Goal: Information Seeking & Learning: Learn about a topic

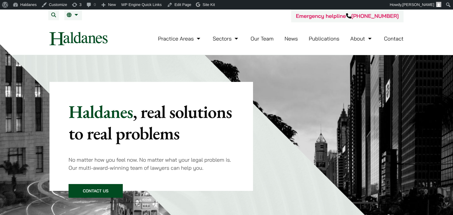
click at [285, 40] on link "News" at bounding box center [290, 38] width 13 height 7
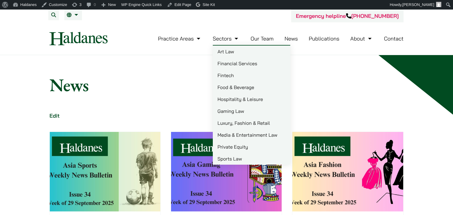
click at [228, 55] on link "Art Law" at bounding box center [251, 52] width 77 height 12
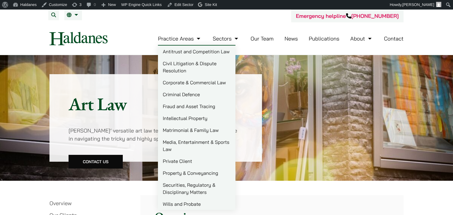
click at [196, 53] on link "Antitrust and Competition Law" at bounding box center [196, 52] width 77 height 12
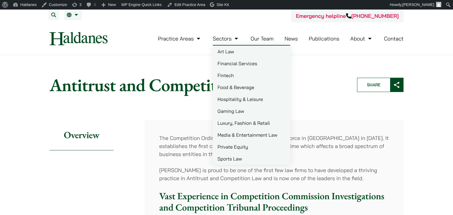
click at [238, 109] on link "Gaming Law" at bounding box center [251, 111] width 77 height 12
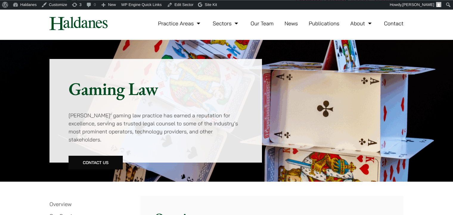
scroll to position [12, 0]
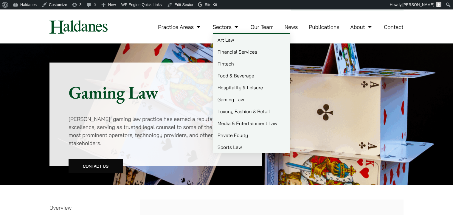
click at [238, 72] on link "Food & Beverage" at bounding box center [251, 76] width 77 height 12
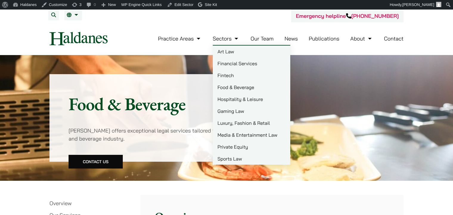
click at [237, 64] on link "Financial Services" at bounding box center [251, 63] width 77 height 12
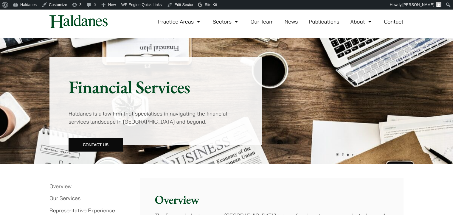
scroll to position [10, 0]
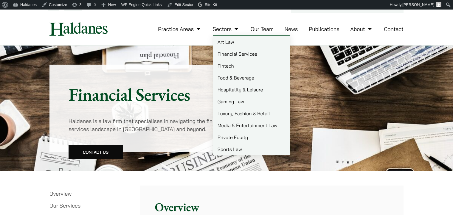
click at [236, 78] on link "Food & Beverage" at bounding box center [251, 78] width 77 height 12
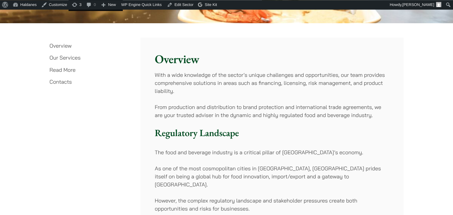
scroll to position [2, 0]
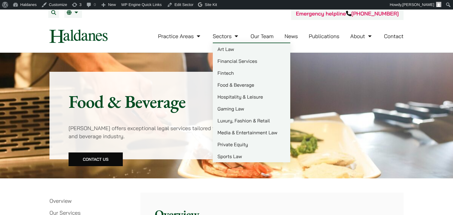
click at [231, 161] on link "Sports Law" at bounding box center [251, 156] width 77 height 12
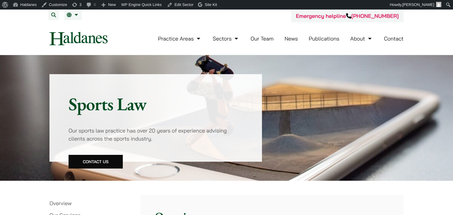
click at [267, 40] on link "Our Team" at bounding box center [261, 38] width 23 height 7
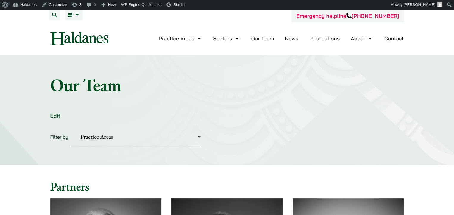
click at [70, 128] on select "Practice Areas Antitrust and Competition Civil Litigation & Dispute Resolution …" at bounding box center [136, 137] width 132 height 18
click at [266, 91] on h1 "Our Team" at bounding box center [227, 84] width 354 height 21
click at [293, 36] on link "News" at bounding box center [291, 38] width 13 height 7
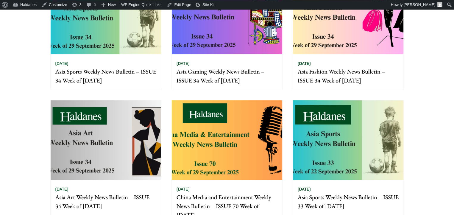
scroll to position [161, 0]
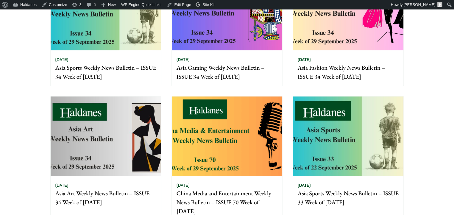
click at [251, 112] on img at bounding box center [227, 136] width 110 height 80
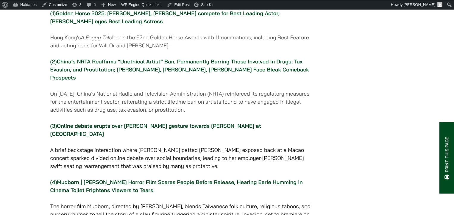
scroll to position [107, 0]
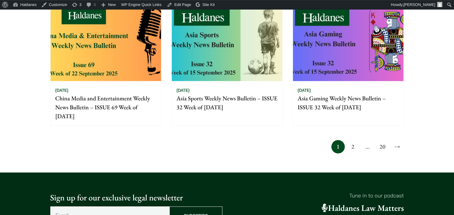
scroll to position [519, 0]
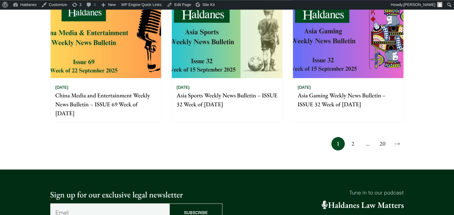
click at [384, 148] on link "20" at bounding box center [382, 143] width 13 height 13
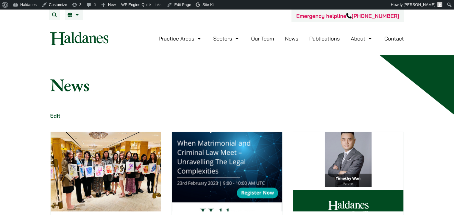
click at [296, 39] on link "News" at bounding box center [291, 38] width 13 height 7
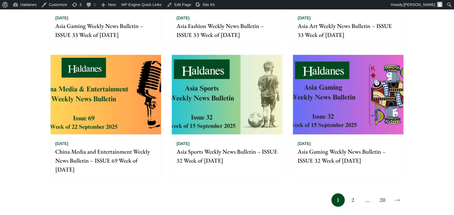
scroll to position [464, 0]
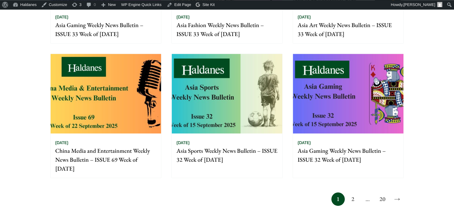
click at [382, 201] on link "20" at bounding box center [382, 198] width 13 height 13
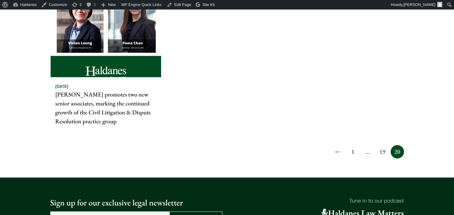
scroll to position [317, 0]
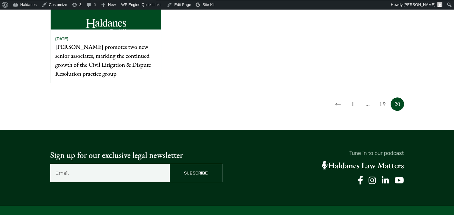
click at [384, 107] on link "19" at bounding box center [382, 103] width 13 height 13
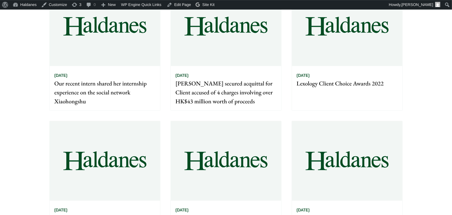
scroll to position [471, 0]
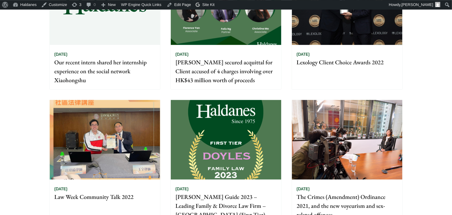
drag, startPoint x: 449, startPoint y: 116, endPoint x: 450, endPoint y: 141, distance: 25.1
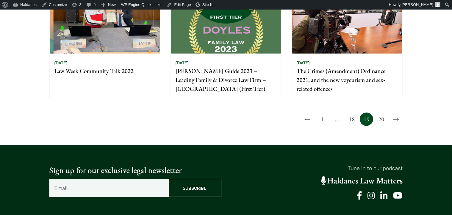
scroll to position [612, 0]
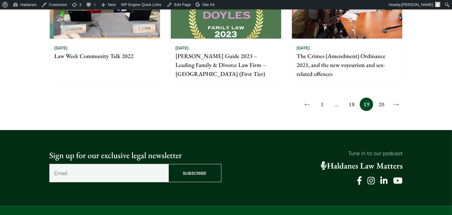
click at [353, 98] on link "18" at bounding box center [351, 104] width 13 height 13
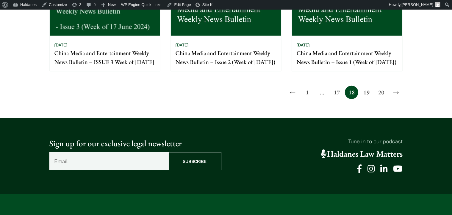
scroll to position [563, 0]
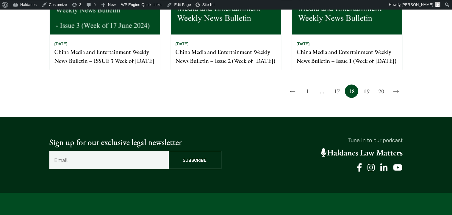
click at [365, 98] on link "19" at bounding box center [366, 91] width 13 height 13
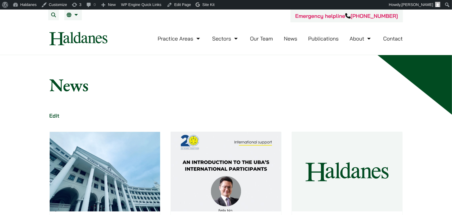
click at [292, 41] on link "News" at bounding box center [290, 38] width 13 height 7
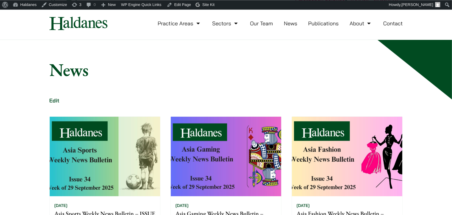
scroll to position [16, 0]
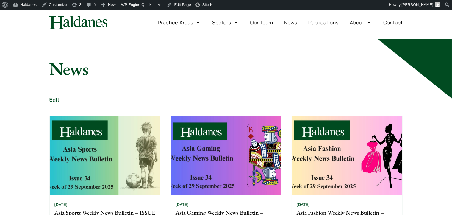
click at [317, 24] on link "Publications" at bounding box center [324, 22] width 31 height 7
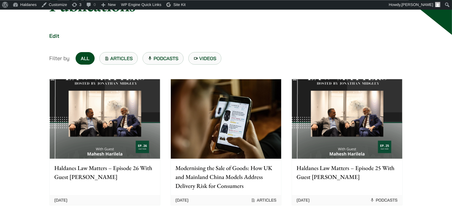
scroll to position [81, 0]
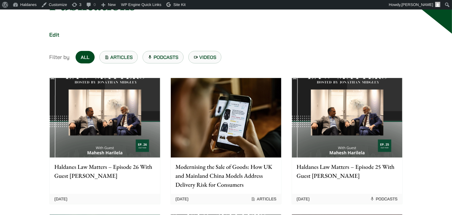
click at [239, 105] on img at bounding box center [226, 118] width 110 height 80
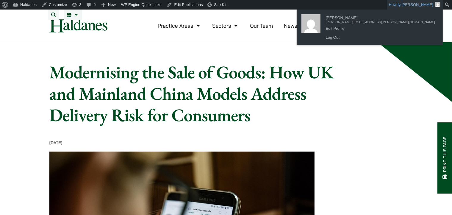
drag, startPoint x: 338, startPoint y: 19, endPoint x: 351, endPoint y: 21, distance: 13.5
click at [338, 19] on nav "Practice Areas Antitrust and Competition Law Civil Litigation & Dispute Resolut…" at bounding box center [226, 26] width 354 height 32
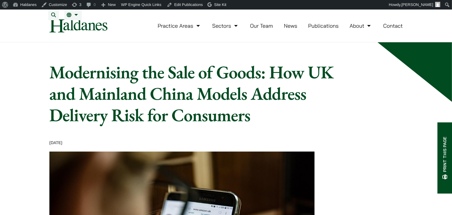
click at [78, 15] on link "EN" at bounding box center [73, 15] width 13 height 5
click at [291, 29] on link "News" at bounding box center [290, 25] width 13 height 7
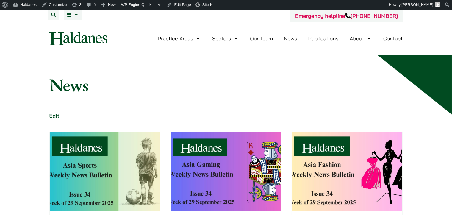
click at [140, 140] on img at bounding box center [105, 172] width 110 height 80
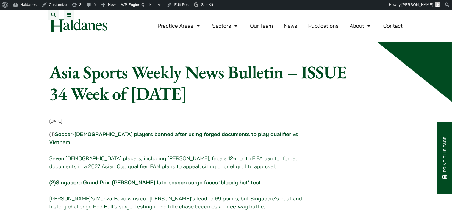
click at [163, 141] on link "Soccer-Malaysian players banned after using forged documents to play qualifier …" at bounding box center [173, 138] width 249 height 15
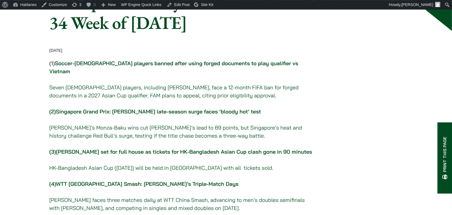
scroll to position [50, 0]
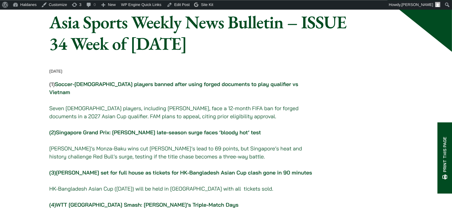
click at [245, 129] on link "Singapore Grand Prix: Max Verstappen’s late-season surge faces ‘bloody hot’ test" at bounding box center [158, 132] width 205 height 7
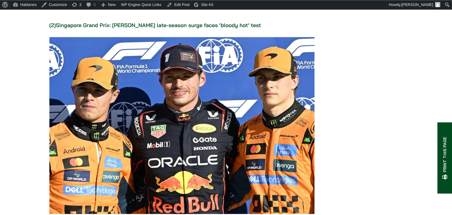
scroll to position [50, 0]
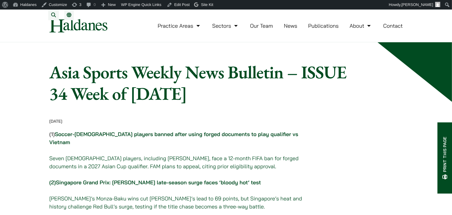
click at [295, 29] on link "News" at bounding box center [290, 25] width 13 height 7
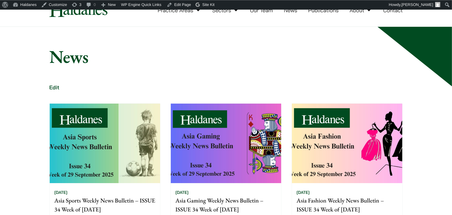
scroll to position [4, 0]
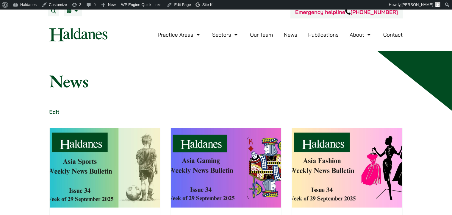
click at [293, 74] on h1 "News" at bounding box center [226, 80] width 354 height 21
click at [83, 36] on img at bounding box center [78, 34] width 58 height 13
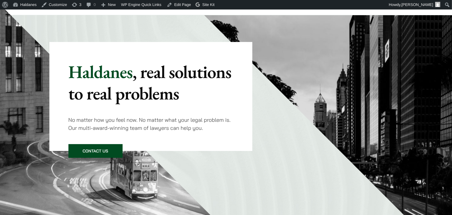
scroll to position [76, 0]
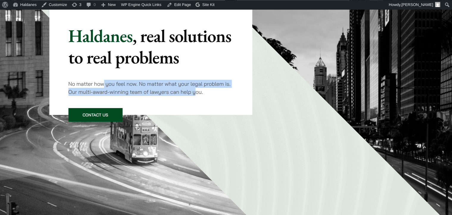
drag, startPoint x: 103, startPoint y: 83, endPoint x: 192, endPoint y: 99, distance: 89.9
click at [197, 89] on p "No matter how you feel now. No matter what your legal problem is. Our multi-awa…" at bounding box center [151, 88] width 165 height 16
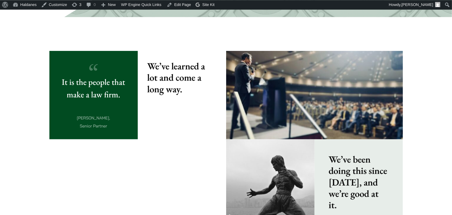
scroll to position [569, 0]
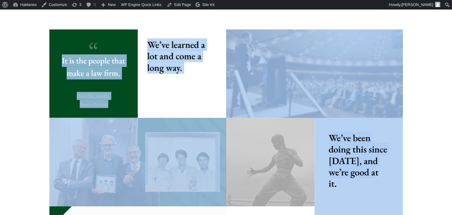
drag, startPoint x: 52, startPoint y: 42, endPoint x: 362, endPoint y: 170, distance: 336.0
click at [138, 118] on div "It is the people that make a law firm. [PERSON_NAME], Senior Partner" at bounding box center [93, 73] width 88 height 88
drag, startPoint x: 364, startPoint y: 170, endPoint x: 368, endPoint y: 173, distance: 5.1
click at [364, 170] on strong "We’ve been doing this since [DATE], and we’re good at it." at bounding box center [358, 161] width 59 height 58
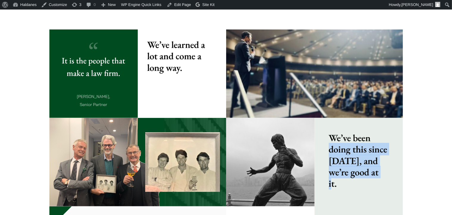
drag, startPoint x: 368, startPoint y: 173, endPoint x: 331, endPoint y: 147, distance: 45.0
click at [331, 147] on p "We’ve been doing this since [DATE], and we’re good at it." at bounding box center [359, 160] width 60 height 57
click at [271, 106] on img at bounding box center [314, 73] width 177 height 88
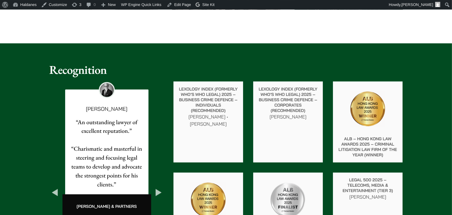
scroll to position [1029, 0]
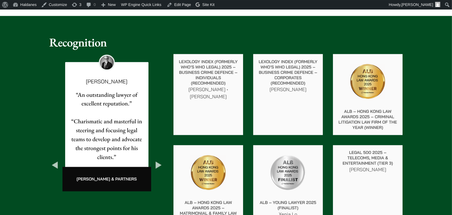
click at [161, 160] on button "Next" at bounding box center [158, 165] width 11 height 11
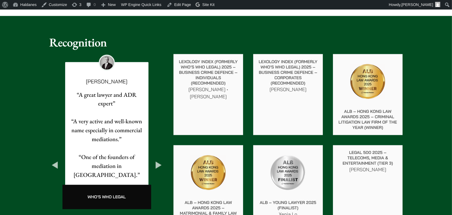
click at [161, 160] on button "Next" at bounding box center [158, 165] width 11 height 11
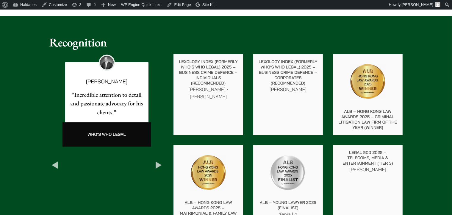
click at [160, 160] on button "Next" at bounding box center [158, 165] width 11 height 11
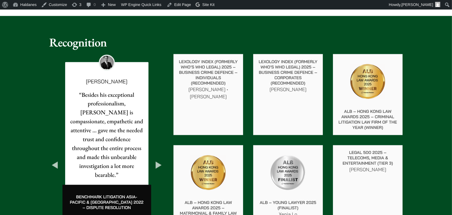
click at [159, 160] on button "Next" at bounding box center [158, 165] width 11 height 11
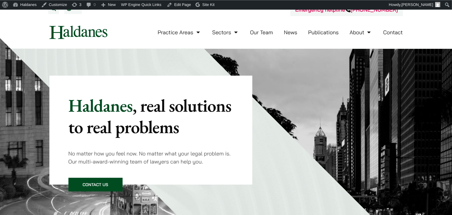
scroll to position [0, 0]
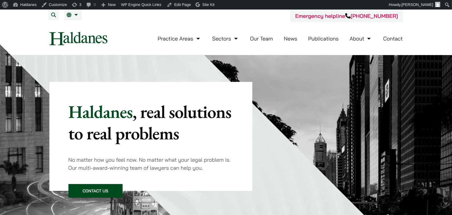
click at [295, 38] on link "News" at bounding box center [290, 38] width 13 height 7
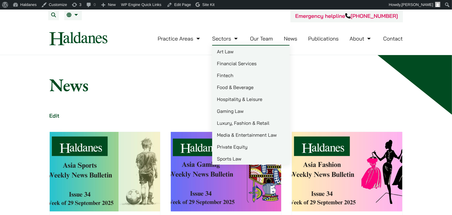
click at [226, 41] on link "Sectors" at bounding box center [225, 38] width 27 height 7
click at [227, 52] on link "Art Law" at bounding box center [250, 52] width 77 height 12
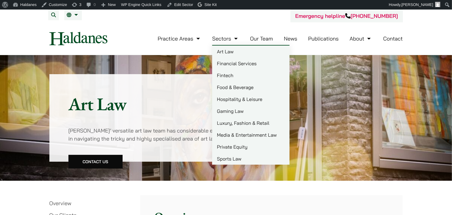
click at [233, 87] on link "Food & Beverage" at bounding box center [250, 87] width 77 height 12
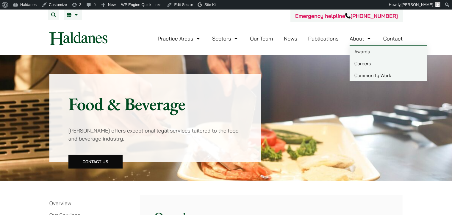
click at [366, 41] on link "About" at bounding box center [361, 38] width 23 height 7
click at [362, 42] on li "About Awards Careers Community Work" at bounding box center [361, 38] width 23 height 13
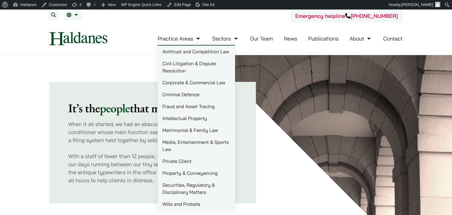
click at [103, 39] on img at bounding box center [78, 38] width 58 height 13
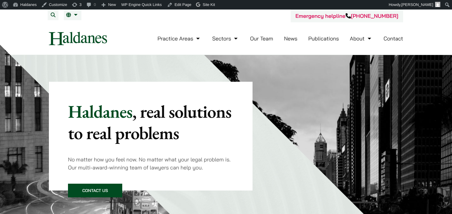
click at [25, 73] on img at bounding box center [128, 173] width 267 height 267
click at [322, 42] on link "Publications" at bounding box center [323, 38] width 31 height 7
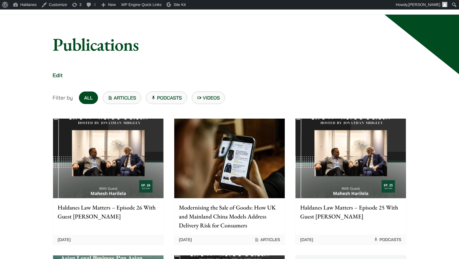
scroll to position [91, 0]
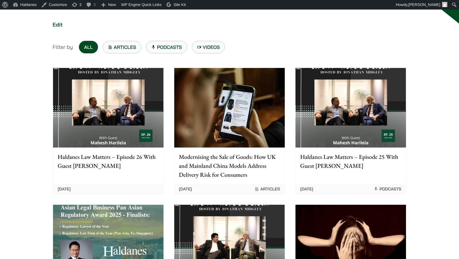
click at [137, 121] on img at bounding box center [108, 108] width 110 height 80
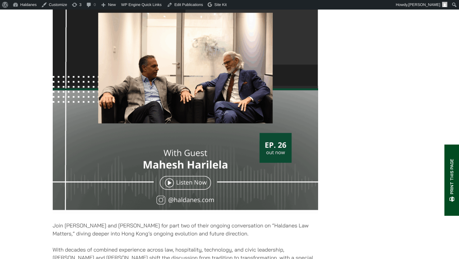
scroll to position [334, 0]
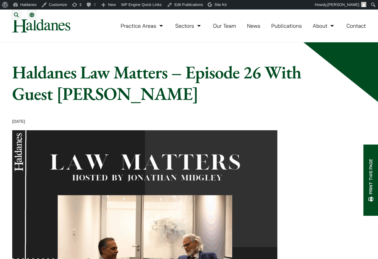
scroll to position [334, 0]
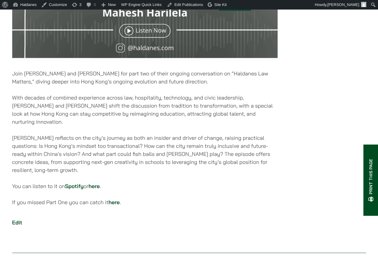
click at [72, 184] on link "Spotify" at bounding box center [74, 186] width 18 height 7
